Goal: Find specific page/section: Find specific page/section

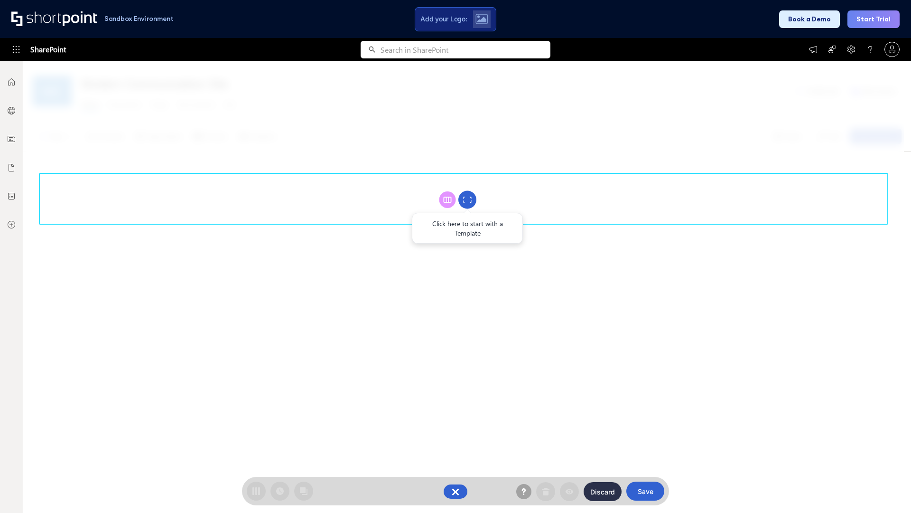
click at [468, 199] on circle at bounding box center [468, 200] width 18 height 18
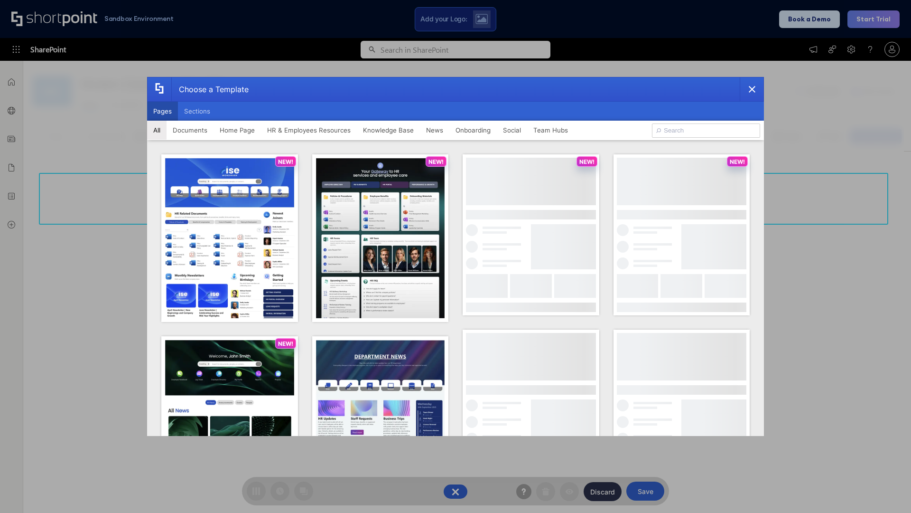
click at [162, 111] on button "Pages" at bounding box center [162, 111] width 31 height 19
type input "News Portal 4"
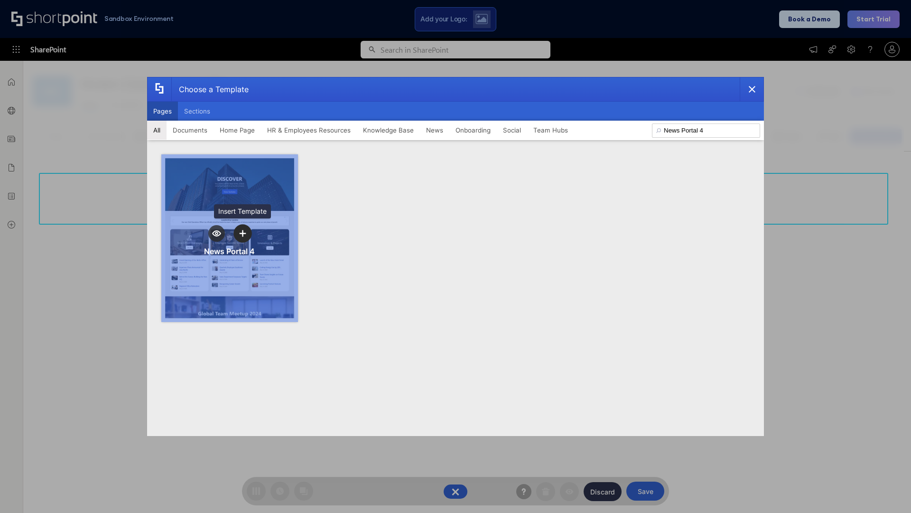
click at [243, 233] on icon "template selector" at bounding box center [242, 233] width 7 height 7
